Goal: Task Accomplishment & Management: Use online tool/utility

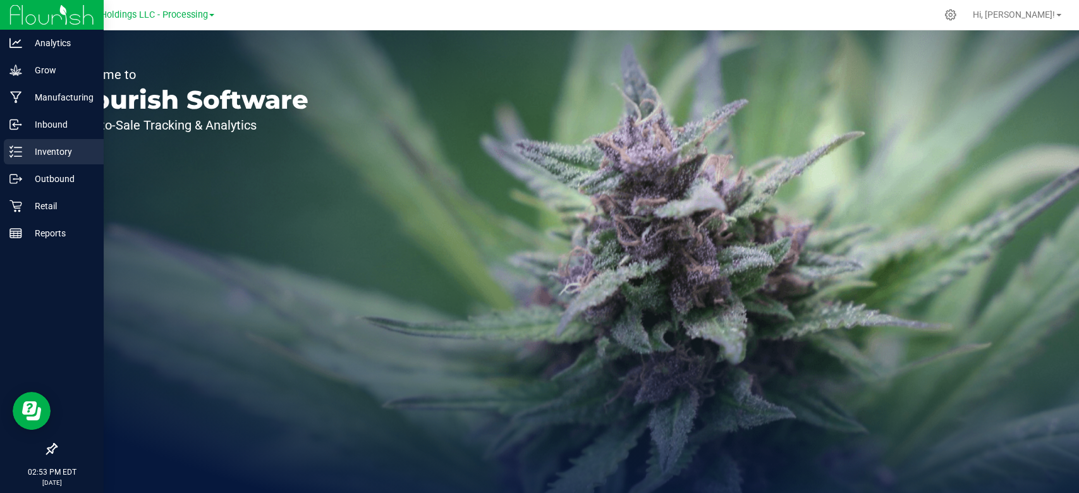
click at [8, 145] on div "Inventory" at bounding box center [54, 151] width 100 height 25
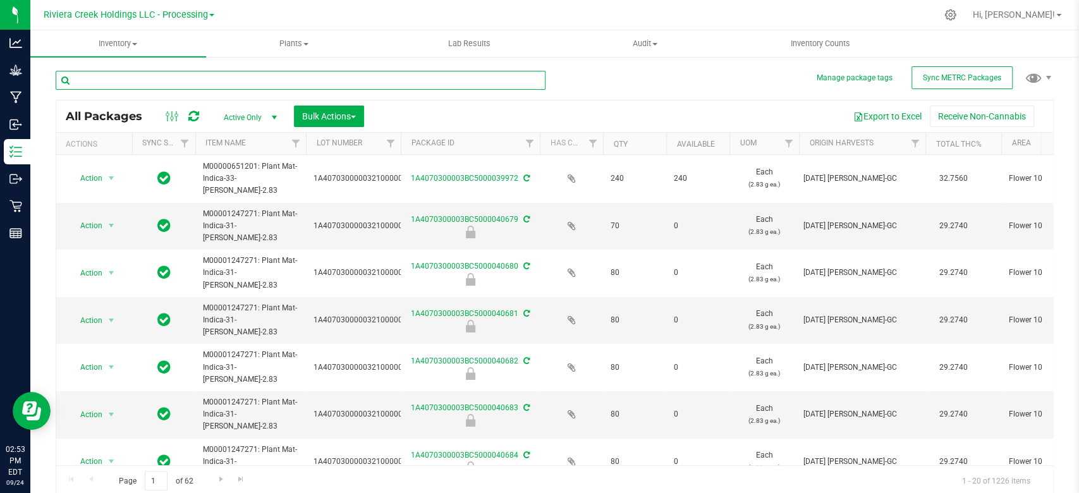
click at [126, 79] on input "text" at bounding box center [301, 80] width 490 height 19
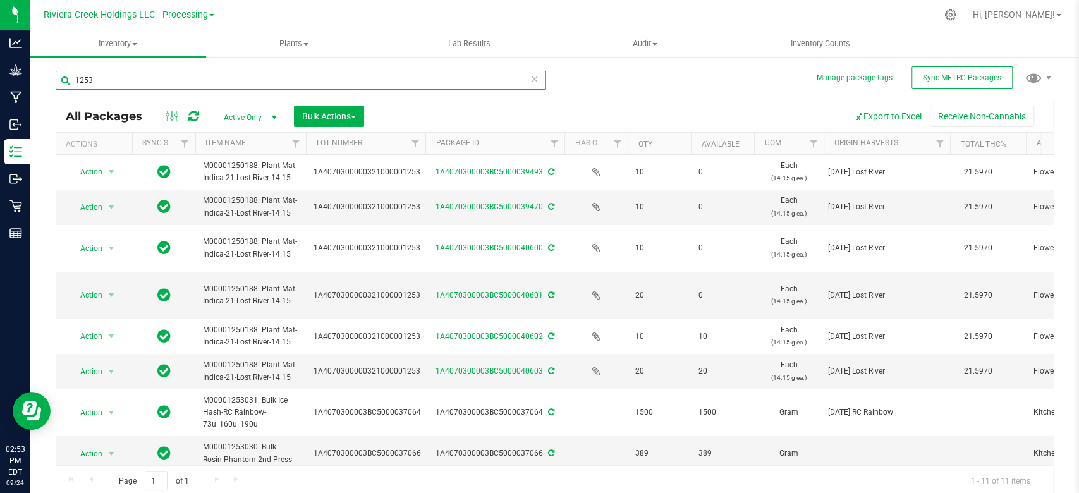
drag, startPoint x: 399, startPoint y: 143, endPoint x: 425, endPoint y: 148, distance: 26.4
click at [425, 148] on div "Actions Sync Status Item Name Lot Number Package ID Has COA Qty Available UOM O…" at bounding box center [548, 143] width 985 height 21
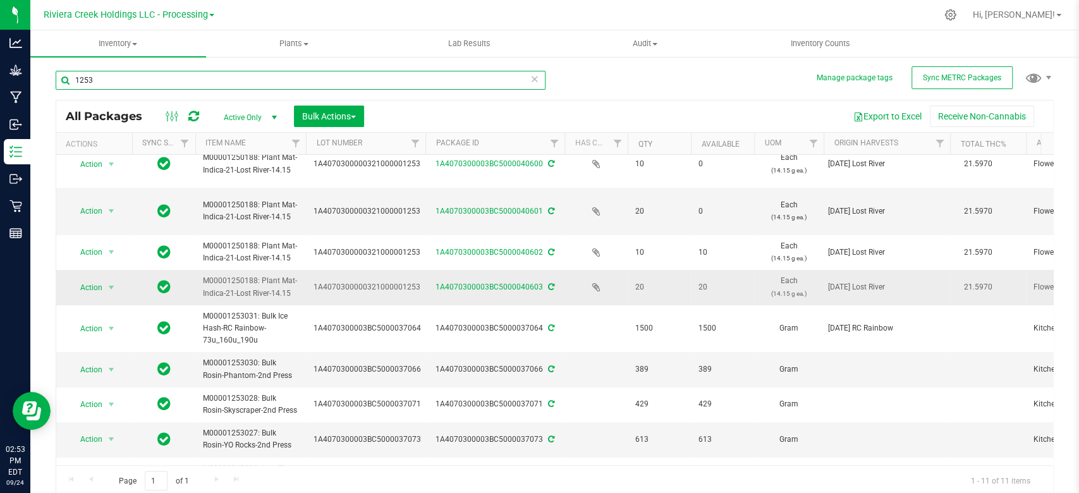
scroll to position [122, 0]
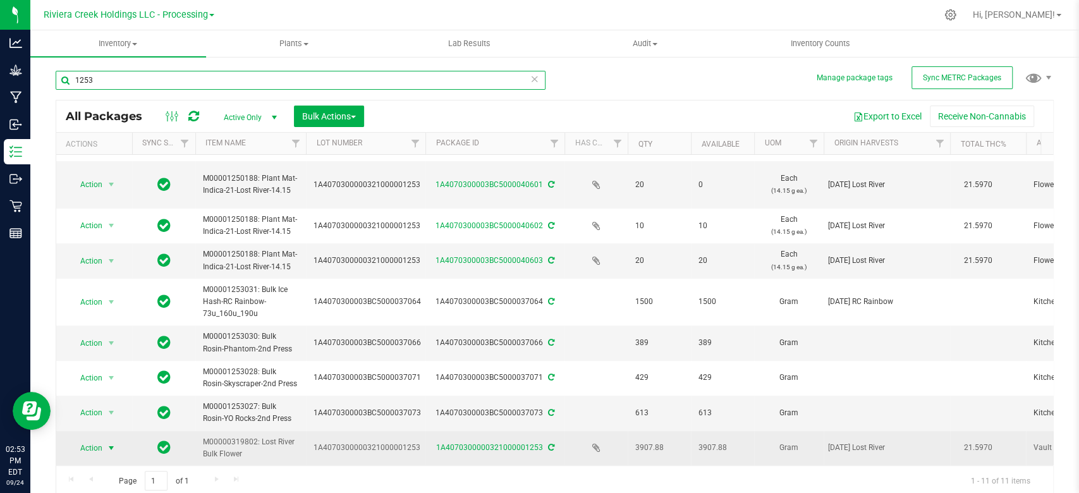
type input "1253"
click at [95, 439] on span "Action" at bounding box center [86, 448] width 34 height 18
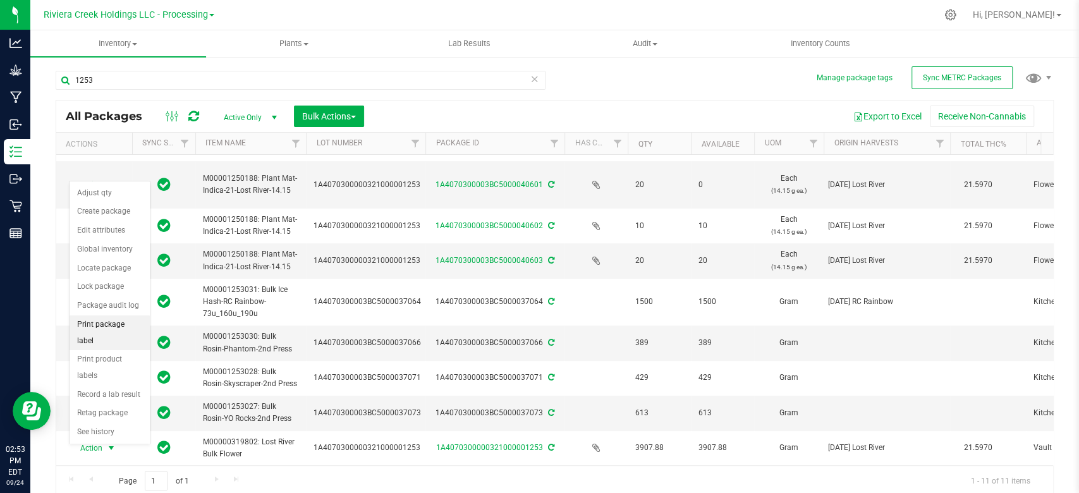
click at [113, 326] on li "Print package label" at bounding box center [110, 332] width 80 height 35
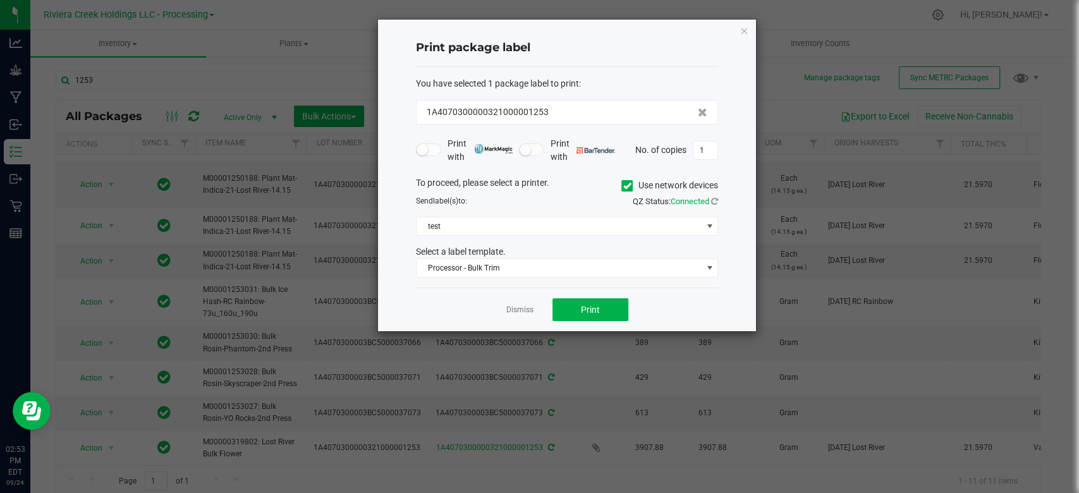
click at [625, 186] on icon at bounding box center [627, 186] width 8 height 0
click at [0, 0] on input "Use network devices" at bounding box center [0, 0] width 0 height 0
click at [570, 225] on span at bounding box center [559, 226] width 285 height 18
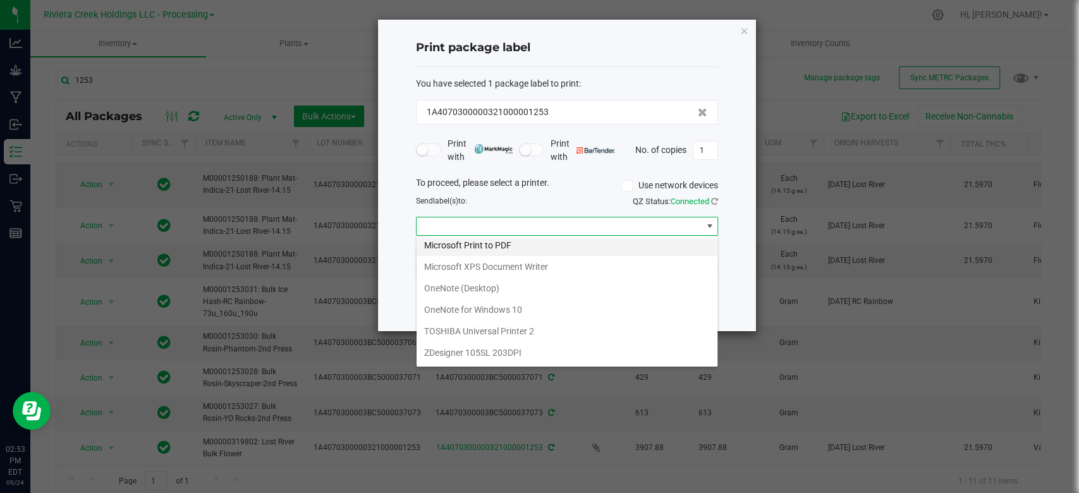
scroll to position [236, 0]
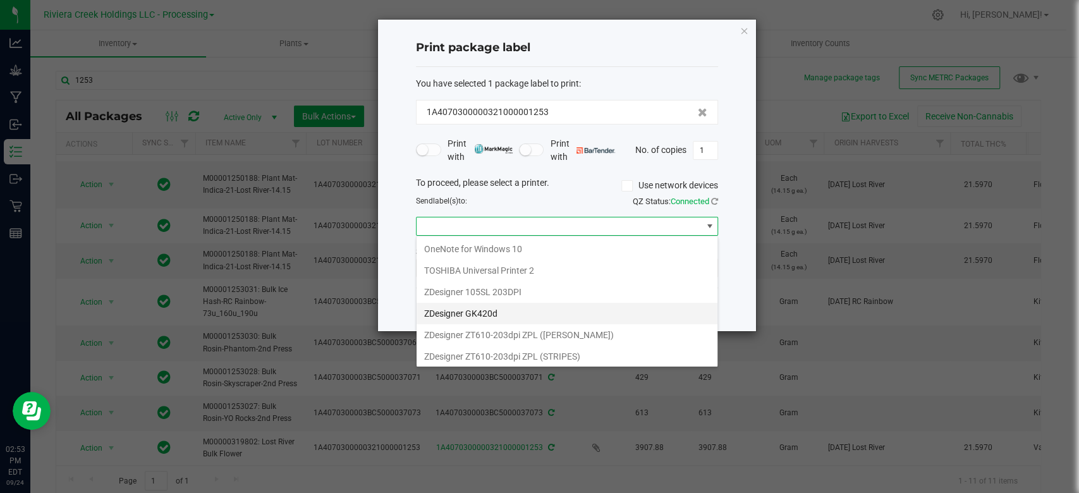
click at [492, 308] on GK420d "ZDesigner GK420d" at bounding box center [567, 313] width 301 height 21
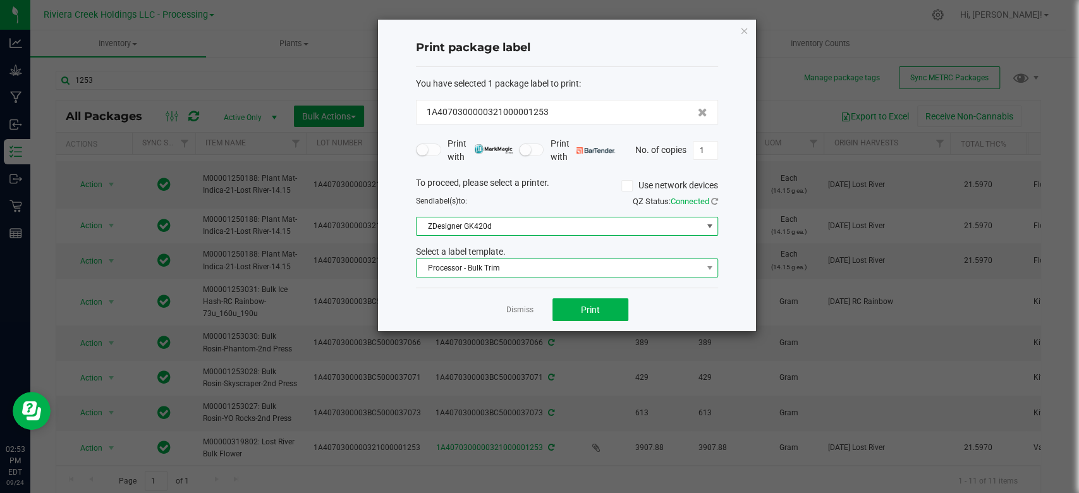
click at [536, 265] on span "Processor - Bulk Trim" at bounding box center [559, 268] width 285 height 18
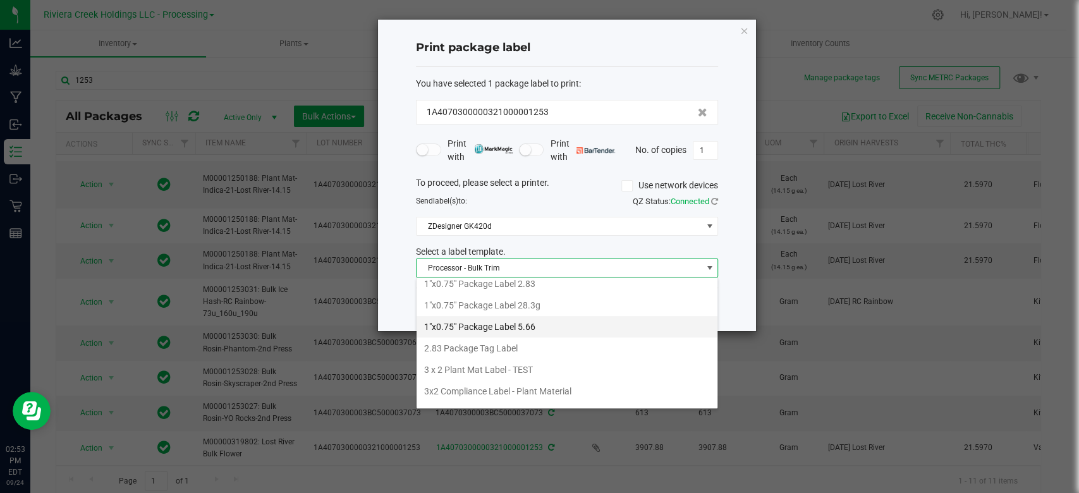
scroll to position [0, 0]
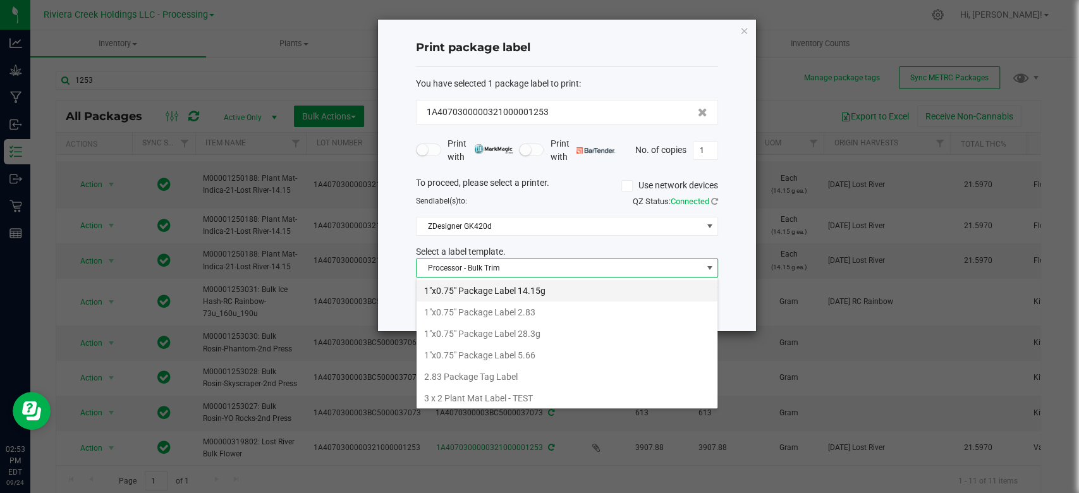
click at [529, 286] on li "1"x0.75" Package Label 14.15g" at bounding box center [567, 290] width 301 height 21
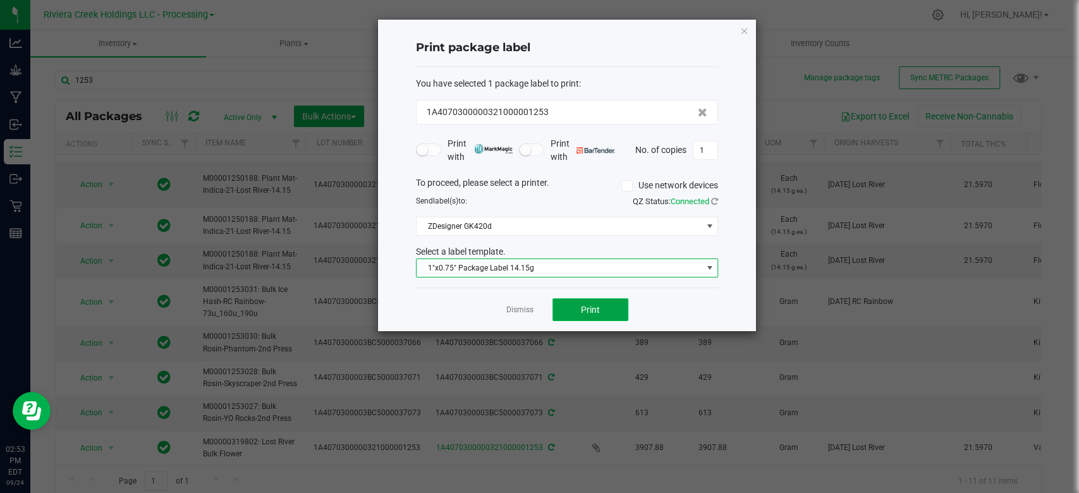
click at [614, 309] on button "Print" at bounding box center [590, 309] width 76 height 23
click at [748, 28] on div "Print package label You have selected 1 package label to print : 1A407030000032…" at bounding box center [567, 176] width 378 height 312
click at [745, 29] on icon "button" at bounding box center [744, 30] width 9 height 15
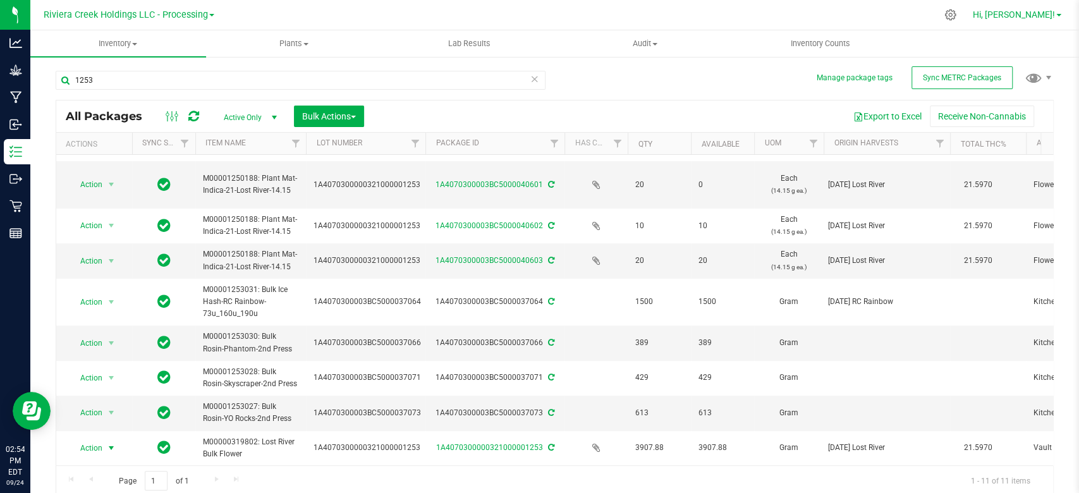
click at [865, 12] on span "Hi, [PERSON_NAME]!" at bounding box center [1014, 14] width 82 height 10
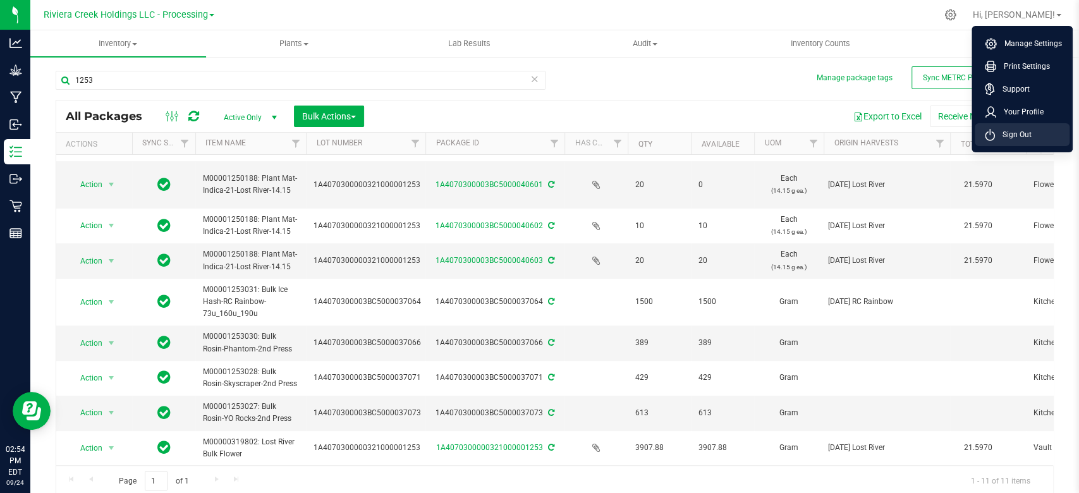
click at [865, 129] on span "Sign Out" at bounding box center [1013, 134] width 37 height 13
